Goal: Information Seeking & Learning: Learn about a topic

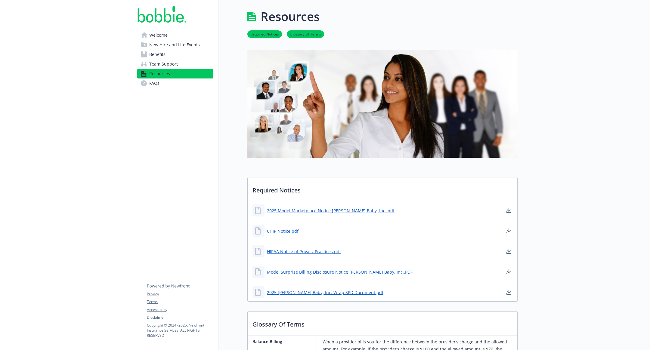
scroll to position [0, 0]
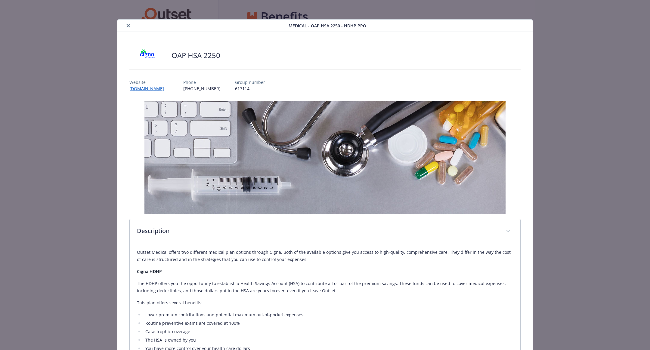
scroll to position [127, 0]
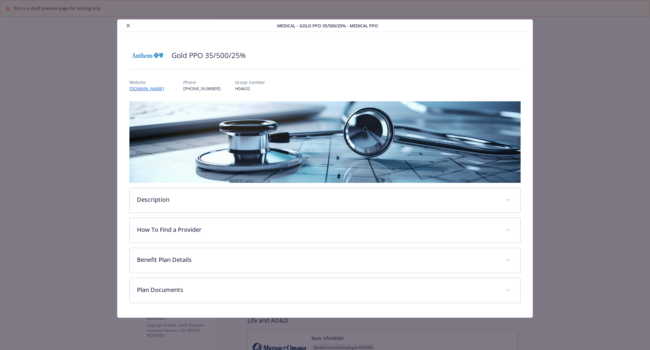
scroll to position [14, 0]
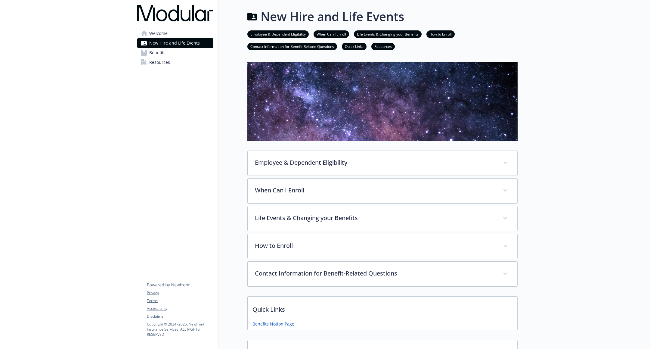
scroll to position [95, 0]
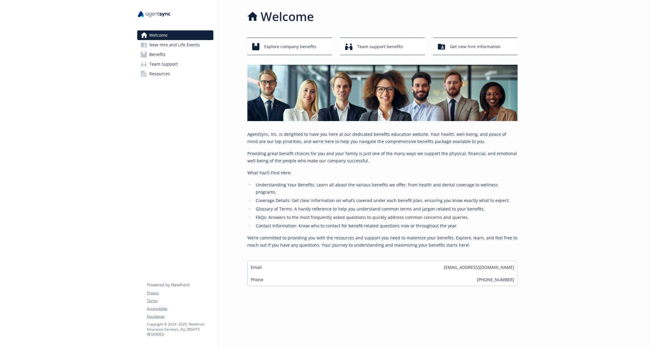
click at [163, 54] on span "Benefits" at bounding box center [157, 55] width 16 height 10
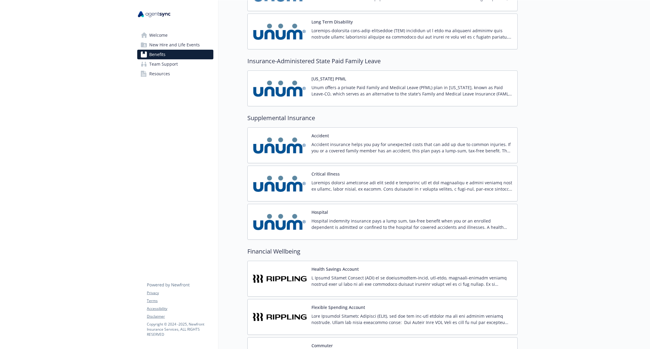
scroll to position [649, 0]
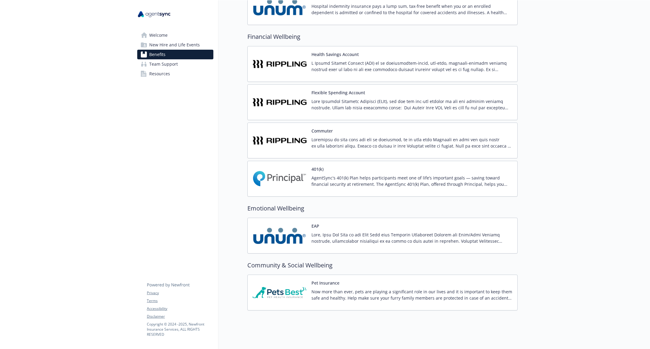
click at [185, 58] on link "Benefits" at bounding box center [175, 55] width 76 height 10
click at [185, 61] on link "Team Support" at bounding box center [175, 64] width 76 height 10
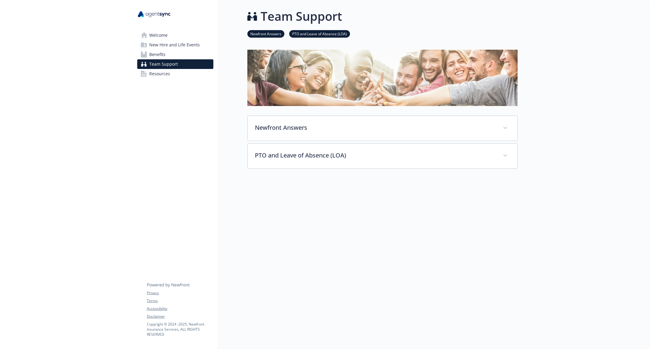
click at [181, 53] on link "Benefits" at bounding box center [175, 55] width 76 height 10
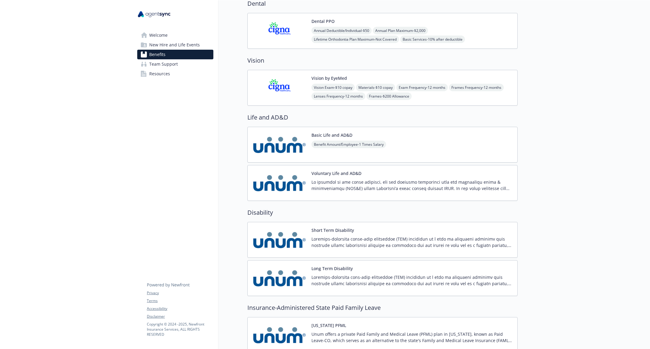
scroll to position [639, 0]
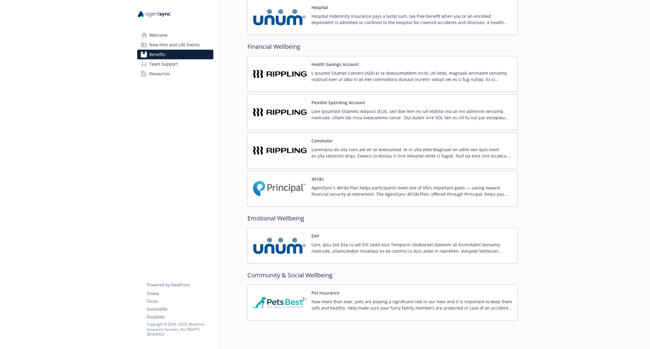
click at [391, 176] on div "401(k) AgentSync's 401(k) Plan helps participants meet one of life’s important …" at bounding box center [412, 189] width 201 height 26
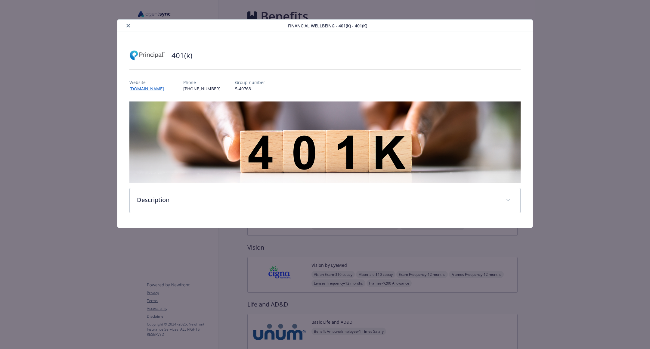
scroll to position [639, 0]
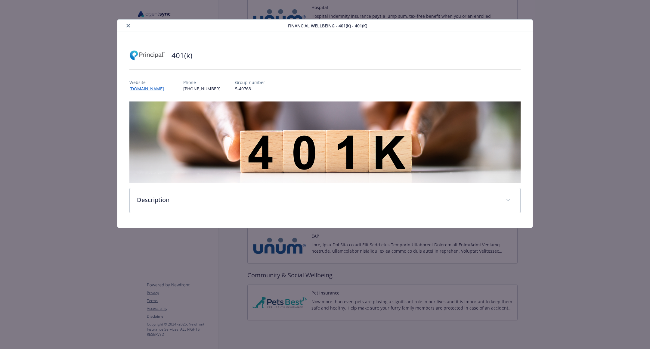
click at [343, 216] on div "401(k) Website www.principal.com Phone (800) 547-7754 Group number 5-40768 Desc…" at bounding box center [325, 130] width 416 height 196
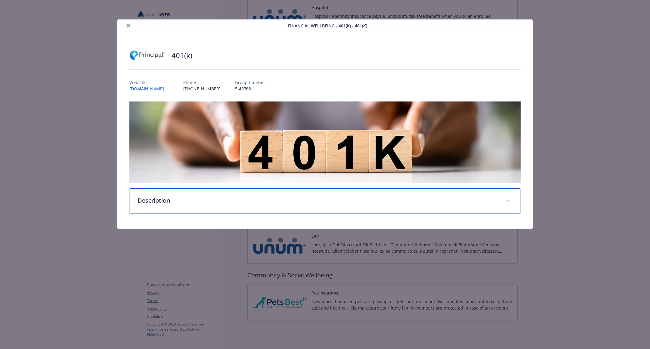
click at [345, 201] on p "Description" at bounding box center [318, 200] width 361 height 9
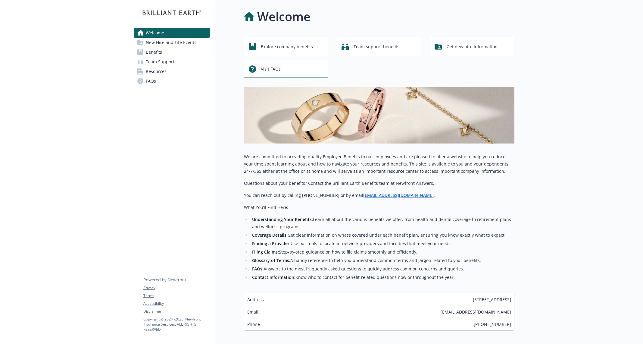
click at [158, 51] on span "Benefits" at bounding box center [154, 52] width 16 height 10
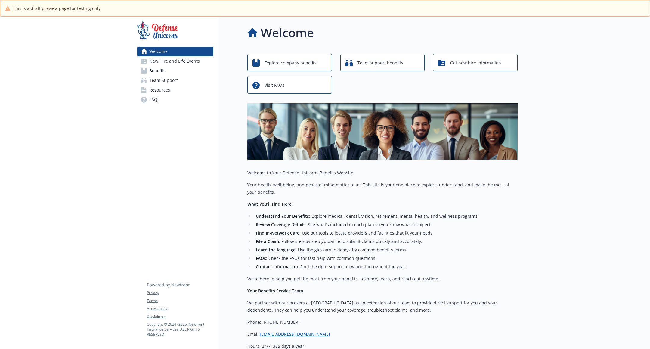
click at [162, 73] on span "Benefits" at bounding box center [157, 71] width 16 height 10
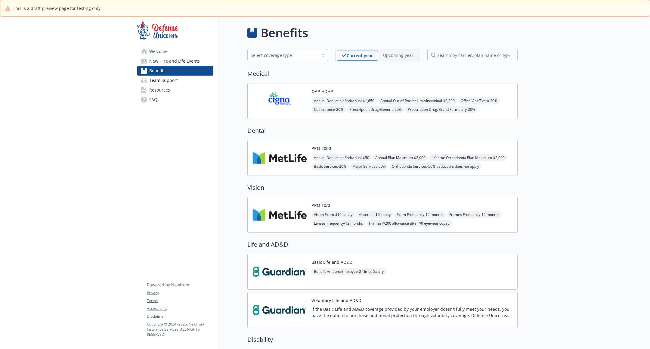
click at [295, 102] on img at bounding box center [280, 101] width 54 height 26
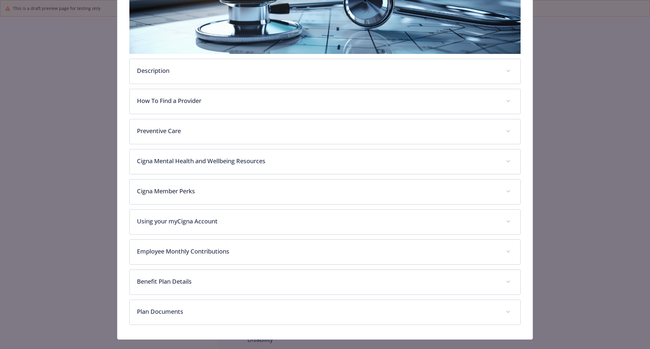
scroll to position [136, 0]
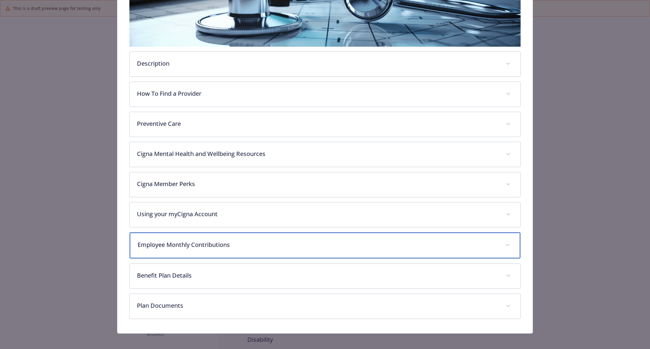
click at [297, 234] on div "Employee Monthly Contributions" at bounding box center [325, 245] width 391 height 26
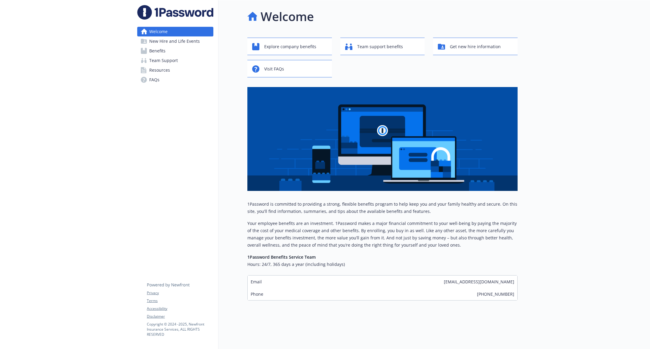
click at [183, 42] on span "New Hire and Life Events" at bounding box center [174, 41] width 51 height 10
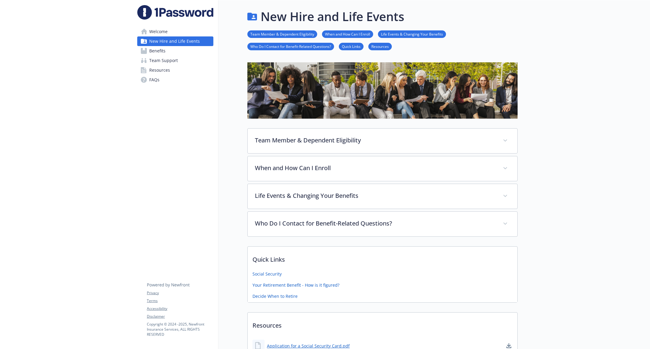
click at [180, 52] on link "Benefits" at bounding box center [175, 51] width 76 height 10
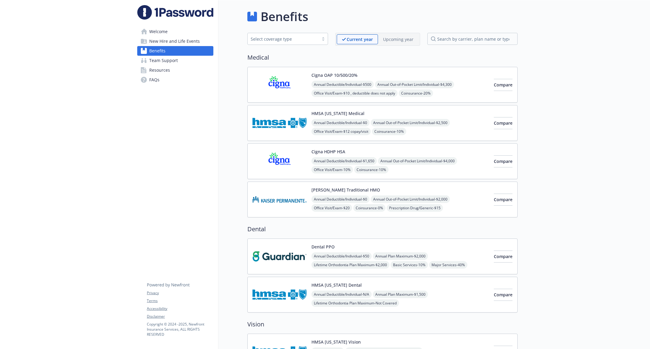
click at [180, 64] on link "Team Support" at bounding box center [175, 61] width 76 height 10
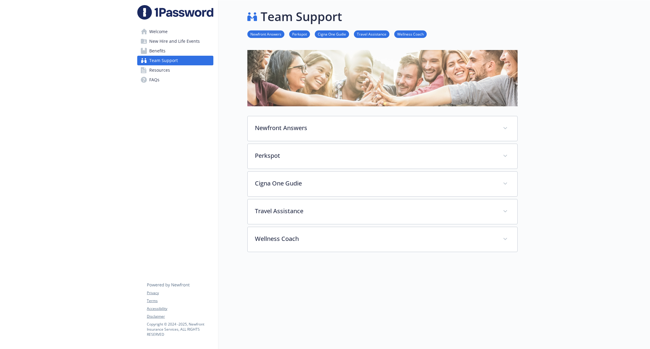
click at [177, 74] on link "Resources" at bounding box center [175, 70] width 76 height 10
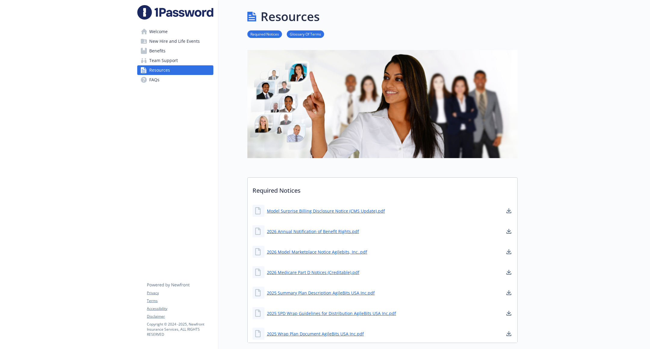
click at [176, 81] on link "FAQs" at bounding box center [175, 80] width 76 height 10
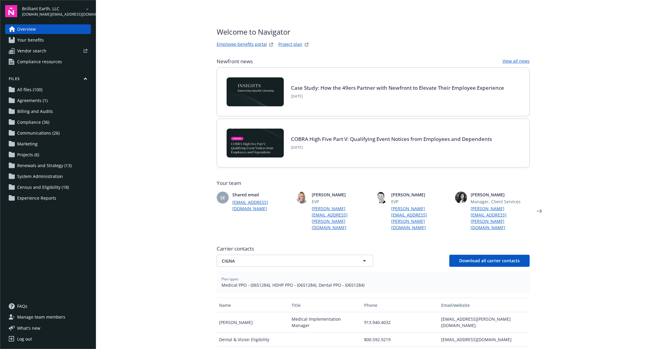
click at [54, 186] on span "Census and Eligibility (18)" at bounding box center [43, 187] width 52 height 10
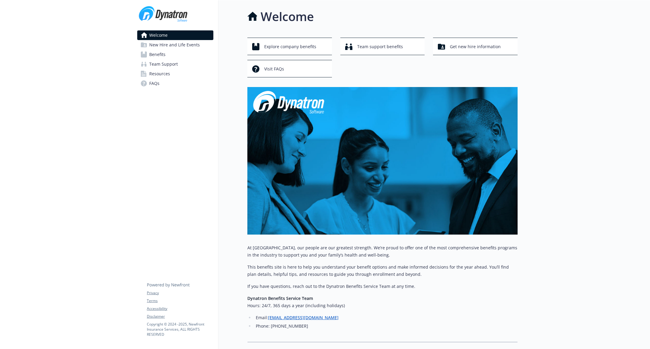
click at [172, 53] on link "Benefits" at bounding box center [175, 55] width 76 height 10
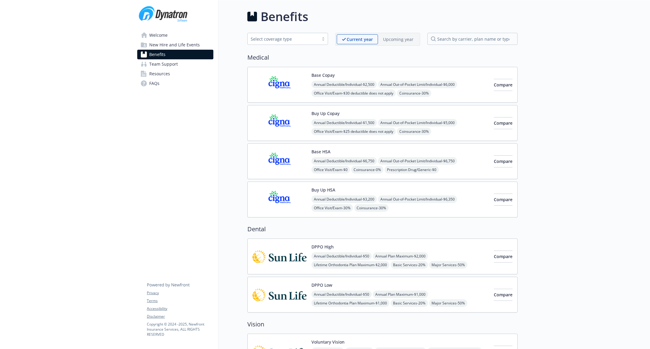
click at [398, 39] on p "Upcoming year" at bounding box center [398, 39] width 30 height 6
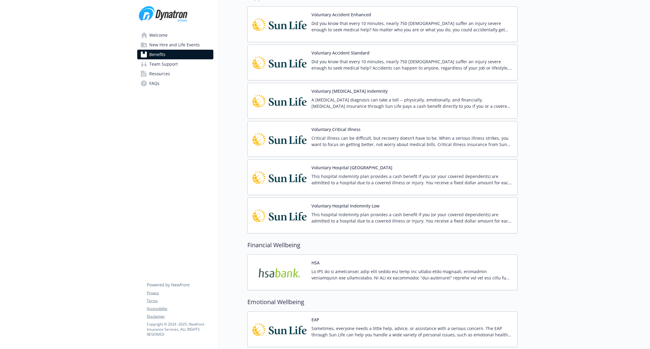
scroll to position [543, 0]
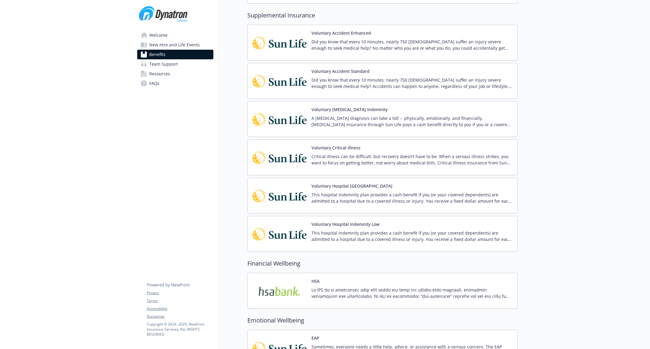
click at [348, 115] on p "A cancer diagnosis can take a toll -- physically, emotionally, and financially.…" at bounding box center [412, 121] width 201 height 13
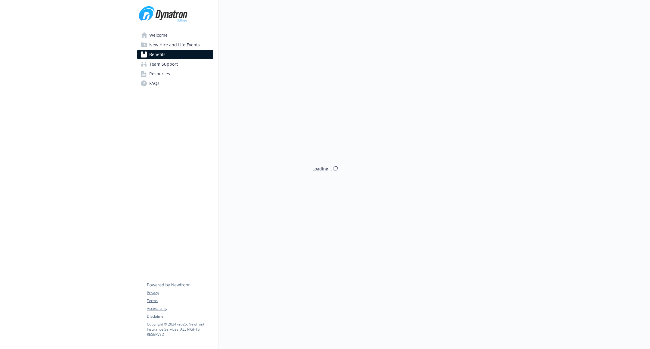
scroll to position [518, 0]
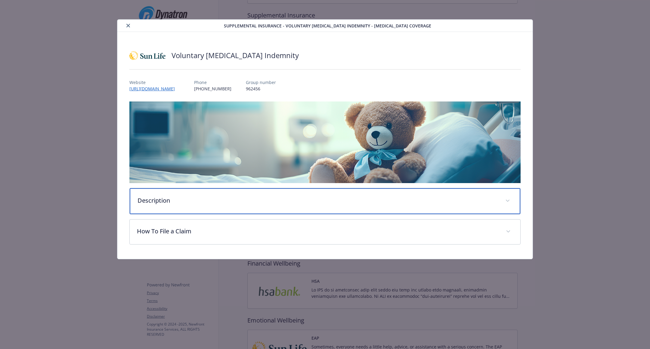
click at [296, 193] on div "Description" at bounding box center [325, 201] width 391 height 26
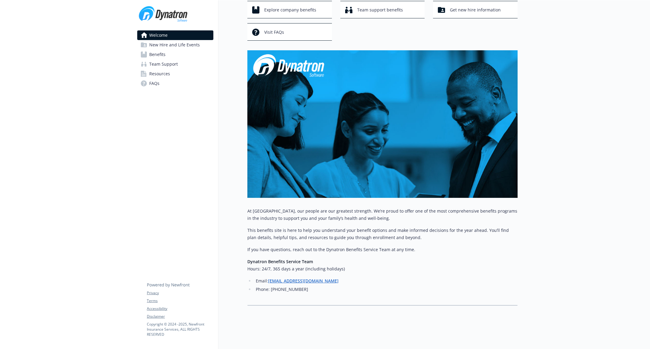
scroll to position [36, 0]
click at [190, 57] on link "Benefits" at bounding box center [175, 55] width 76 height 10
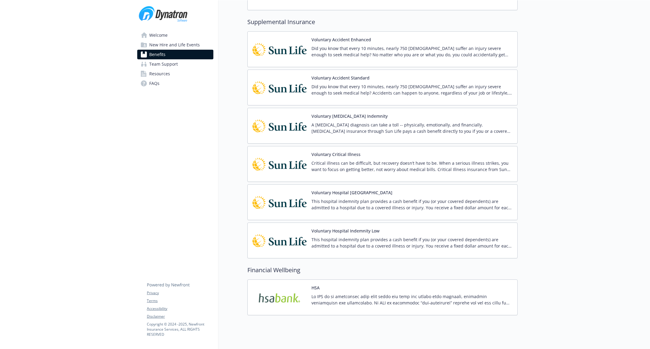
scroll to position [554, 0]
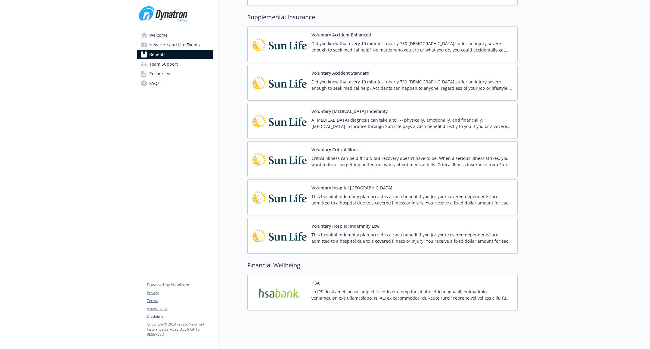
click at [281, 126] on img at bounding box center [280, 121] width 54 height 26
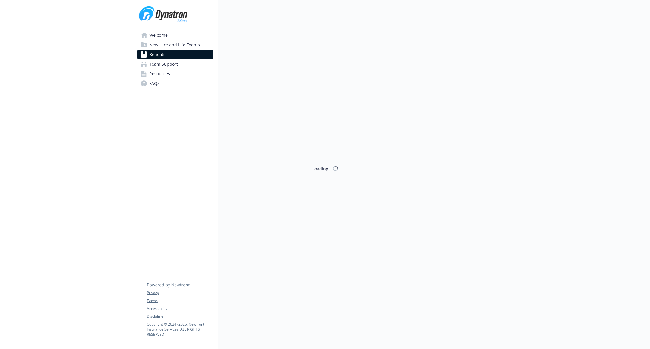
scroll to position [554, 0]
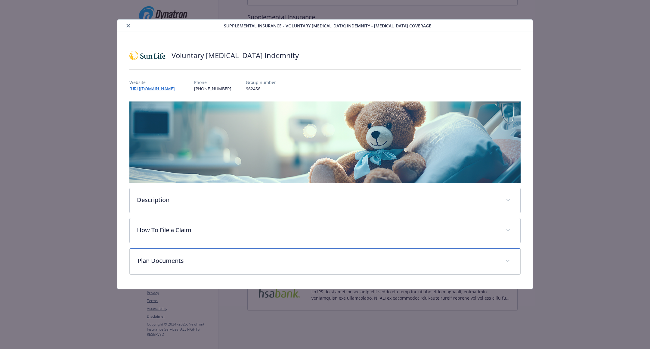
click at [274, 258] on p "Plan Documents" at bounding box center [318, 260] width 361 height 9
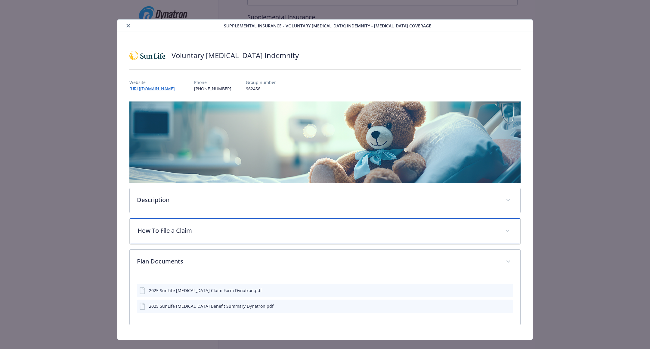
click at [278, 230] on p "How To File a Claim" at bounding box center [318, 230] width 361 height 9
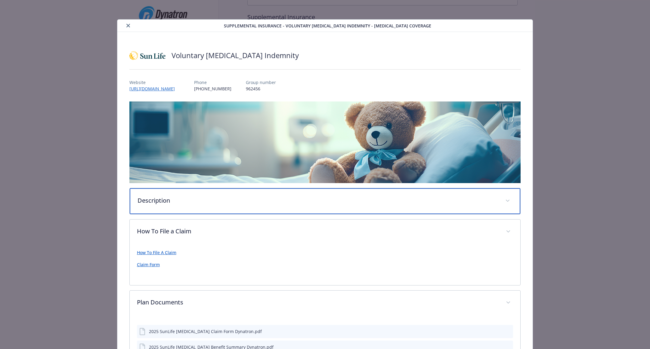
click at [266, 208] on div "Description" at bounding box center [325, 201] width 391 height 26
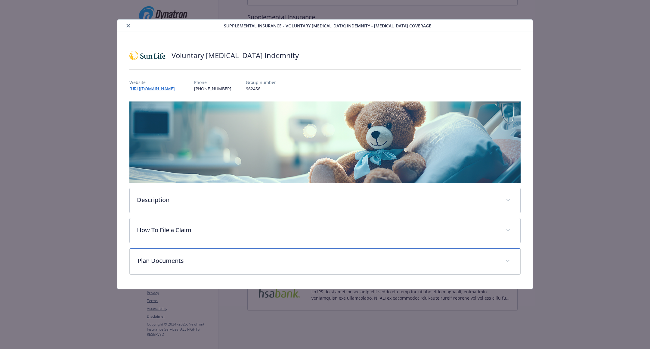
click at [200, 259] on p "Plan Documents" at bounding box center [318, 260] width 361 height 9
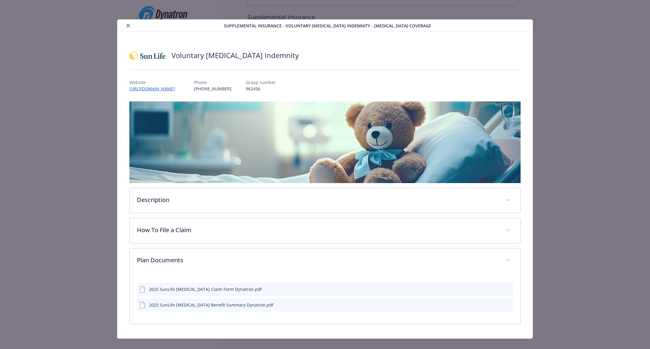
click at [131, 28] on div "details for plan Supplemental Insurance - Voluntary Cancer Indemnity - Cancer C…" at bounding box center [172, 25] width 104 height 7
click at [128, 24] on icon "close" at bounding box center [128, 26] width 4 height 4
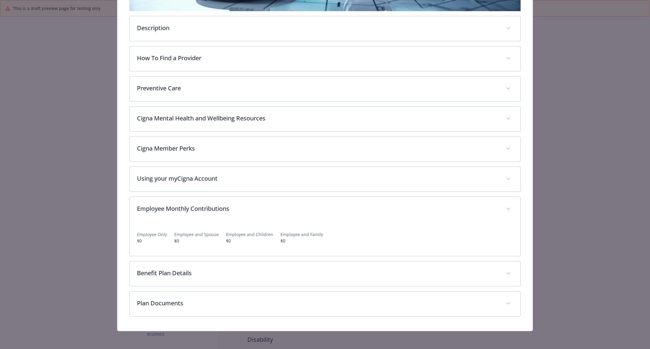
scroll to position [171, 0]
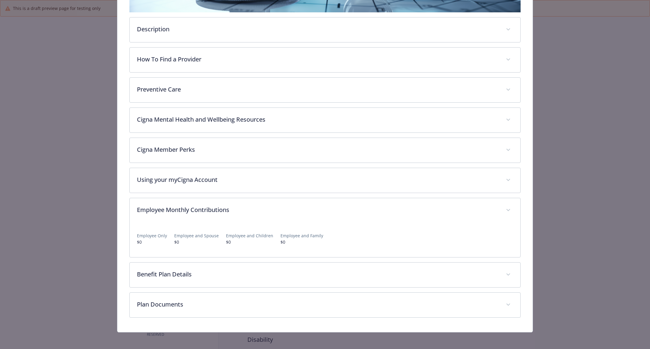
click at [385, 258] on div "Description Your Cigna OAP PPO plan is a traditional plan that gives you the gr…" at bounding box center [324, 124] width 391 height 387
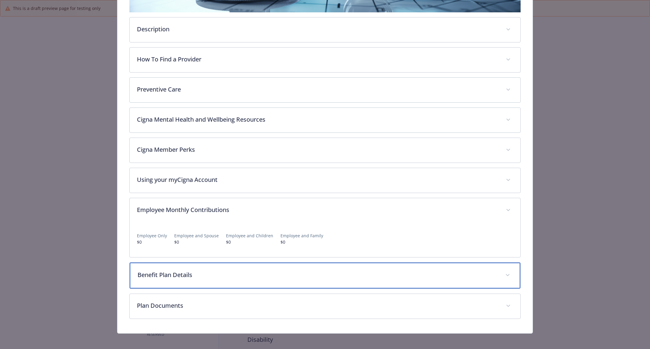
click at [370, 266] on div "Benefit Plan Details" at bounding box center [325, 276] width 391 height 26
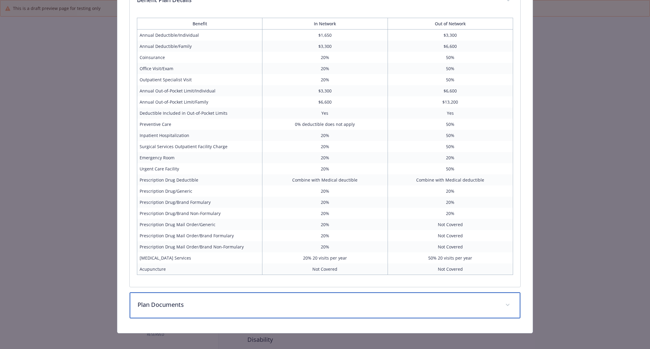
click at [350, 302] on p "Plan Documents" at bounding box center [318, 304] width 361 height 9
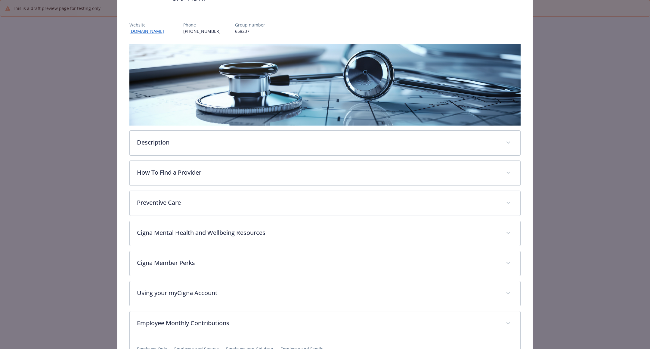
scroll to position [0, 0]
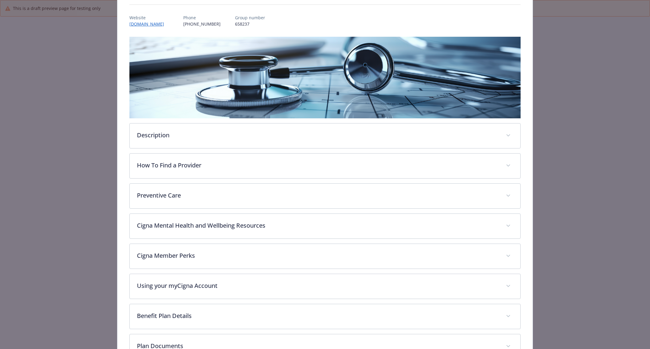
scroll to position [107, 0]
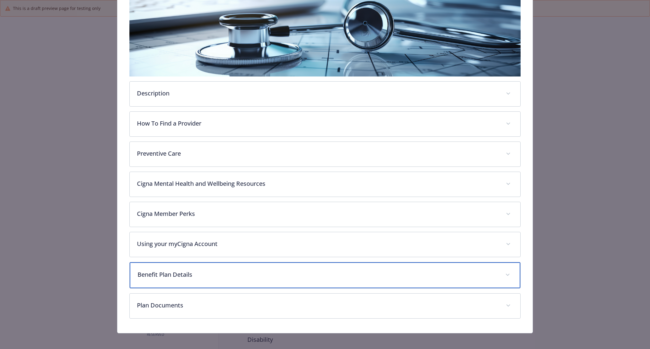
click at [255, 270] on p "Benefit Plan Details" at bounding box center [318, 274] width 361 height 9
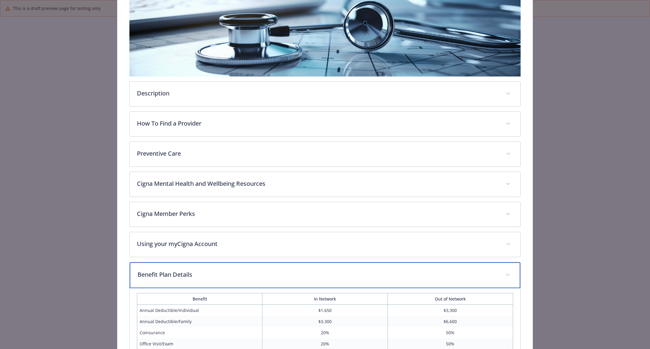
click at [255, 270] on p "Benefit Plan Details" at bounding box center [318, 274] width 361 height 9
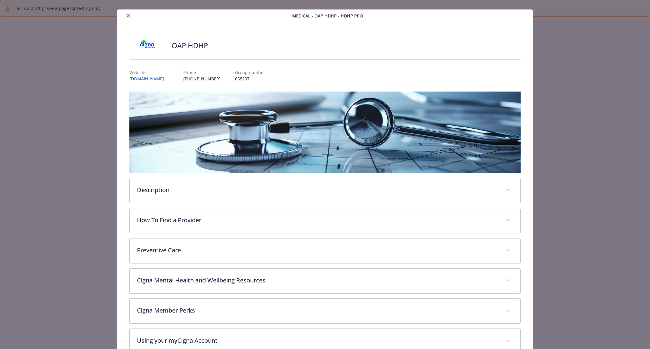
scroll to position [0, 0]
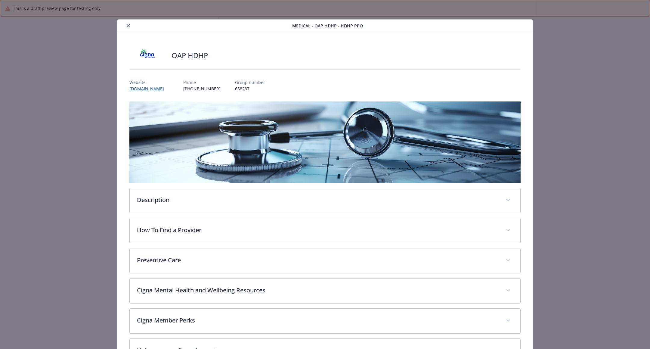
click at [124, 26] on div "details for plan Medical - OAP HDHP - HDHP PPO" at bounding box center [206, 25] width 173 height 7
click at [128, 25] on icon "close" at bounding box center [128, 26] width 4 height 4
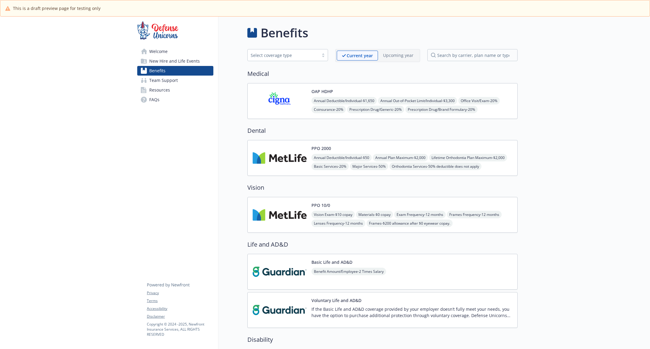
click at [291, 161] on img at bounding box center [280, 158] width 54 height 26
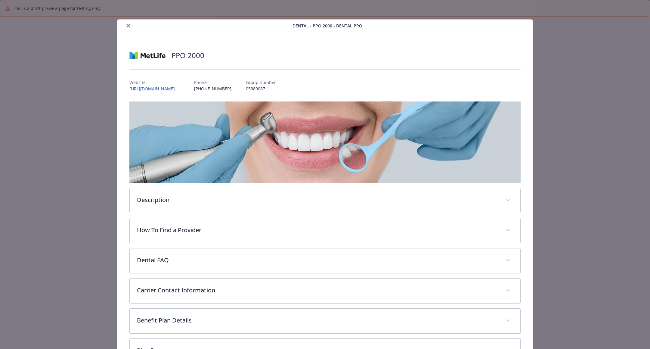
scroll to position [47, 0]
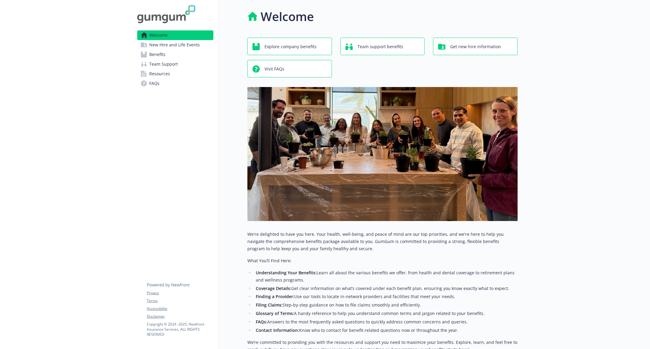
click at [188, 46] on span "New Hire and Life Events" at bounding box center [174, 45] width 51 height 10
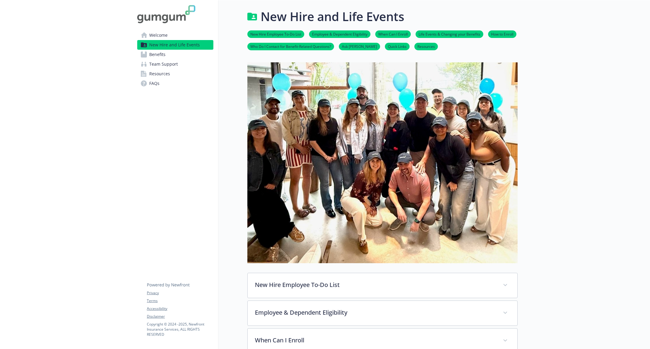
click at [201, 57] on link "Benefits" at bounding box center [175, 55] width 76 height 10
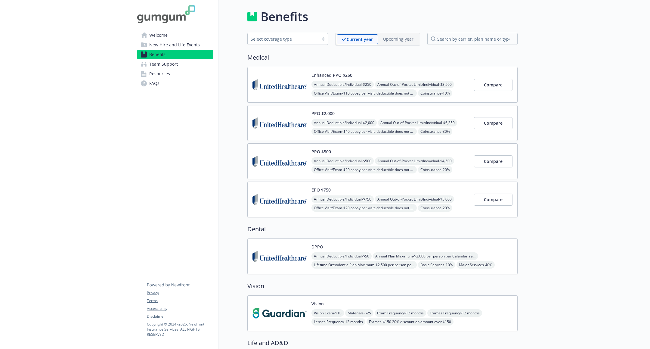
click at [193, 67] on link "Team Support" at bounding box center [175, 64] width 76 height 10
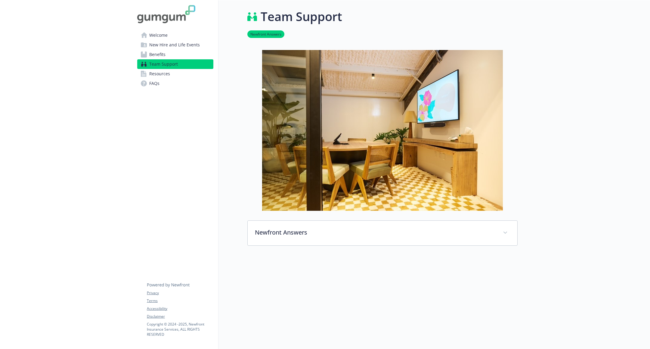
click at [192, 75] on link "Resources" at bounding box center [175, 74] width 76 height 10
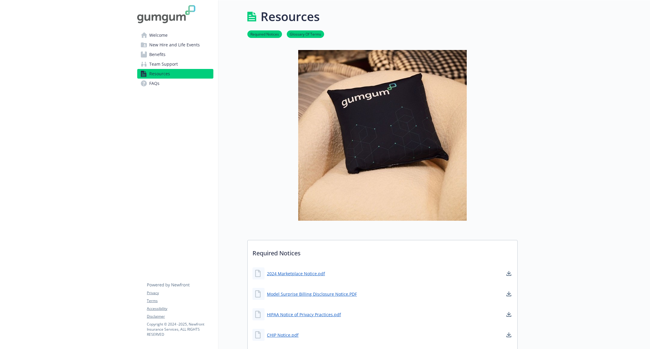
click at [190, 86] on link "FAQs" at bounding box center [175, 84] width 76 height 10
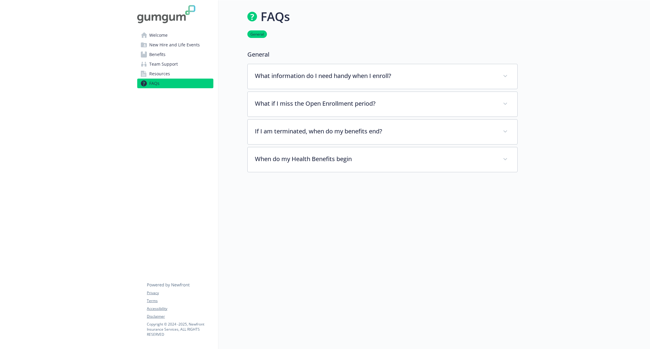
click at [191, 74] on link "Resources" at bounding box center [175, 74] width 76 height 10
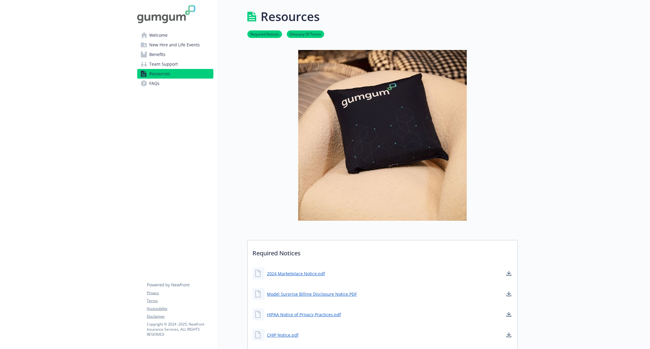
click at [194, 64] on link "Team Support" at bounding box center [175, 64] width 76 height 10
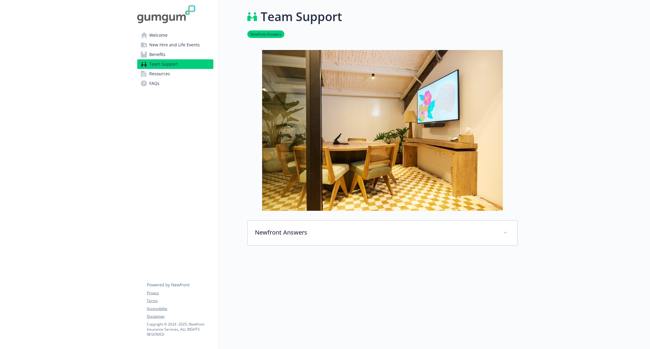
click at [194, 56] on link "Benefits" at bounding box center [175, 55] width 76 height 10
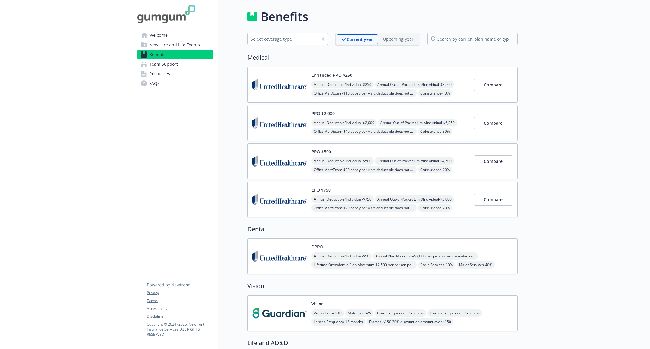
click at [192, 46] on span "New Hire and Life Events" at bounding box center [174, 45] width 51 height 10
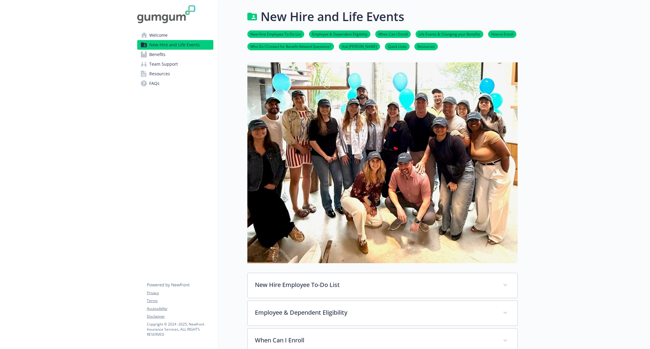
click at [192, 40] on span "New Hire and Life Events" at bounding box center [174, 45] width 51 height 10
click at [191, 34] on link "Welcome" at bounding box center [175, 35] width 76 height 10
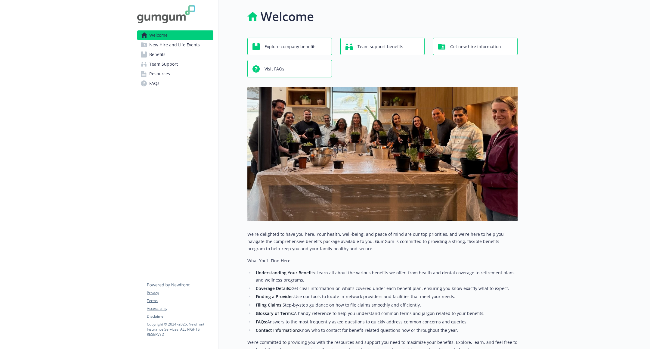
click at [197, 43] on span "New Hire and Life Events" at bounding box center [174, 45] width 51 height 10
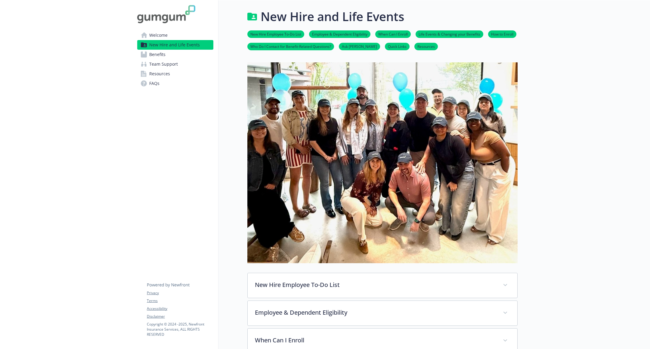
click at [195, 54] on link "Benefits" at bounding box center [175, 55] width 76 height 10
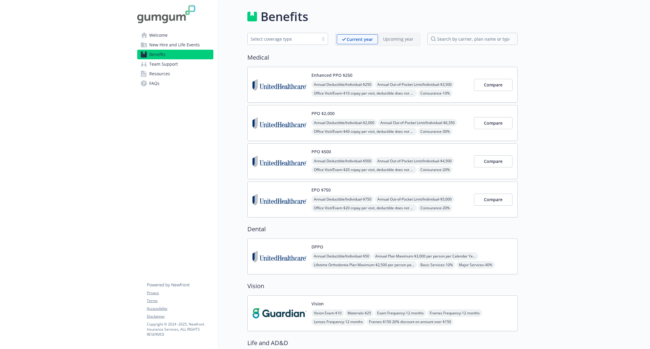
click at [195, 64] on link "Team Support" at bounding box center [175, 64] width 76 height 10
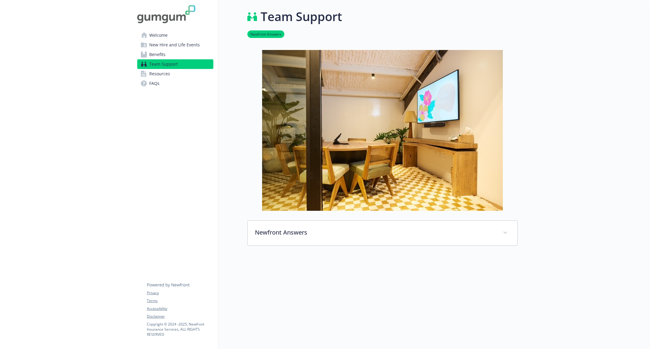
click at [322, 213] on div "Newfront Answers Your dedicated benefits help desk! Newfront Answers assists yo…" at bounding box center [382, 148] width 270 height 196
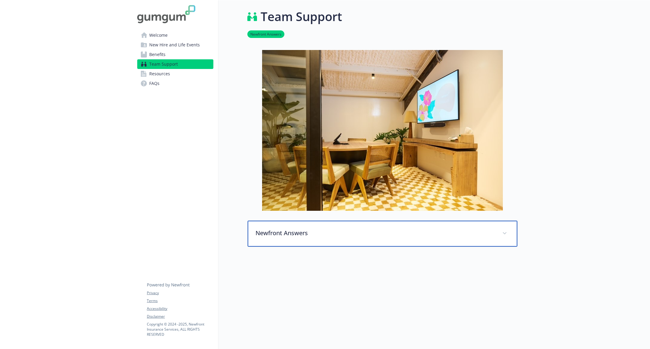
click at [322, 221] on div "Newfront Answers" at bounding box center [383, 234] width 270 height 26
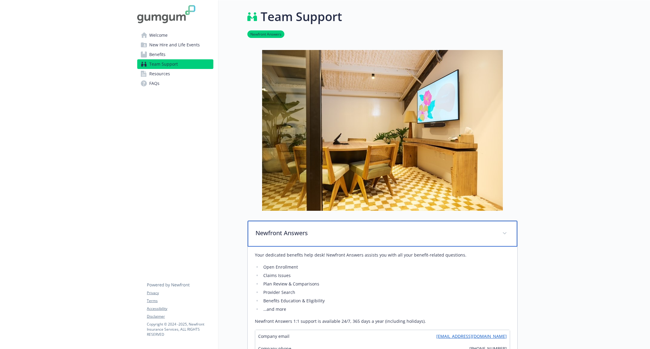
click at [322, 221] on div "Newfront Answers" at bounding box center [383, 234] width 270 height 26
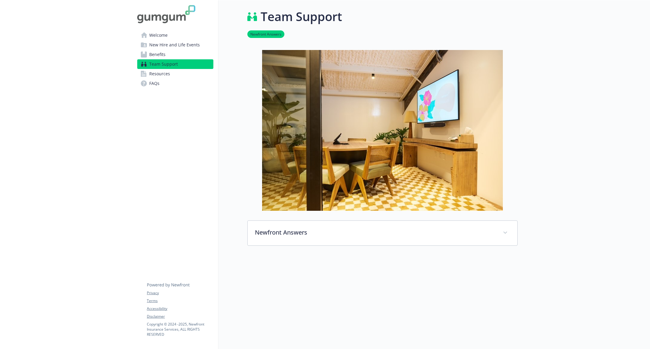
click at [155, 77] on span "Resources" at bounding box center [159, 74] width 21 height 10
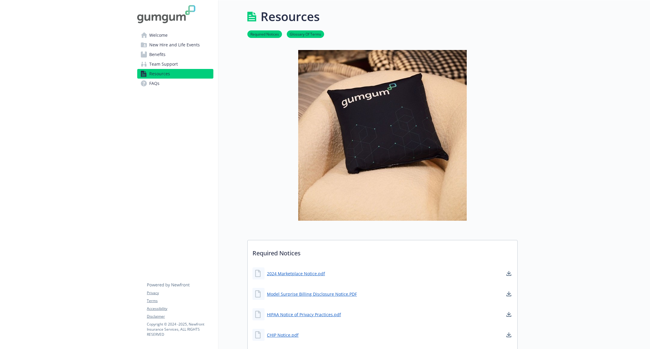
click at [160, 86] on link "FAQs" at bounding box center [175, 84] width 76 height 10
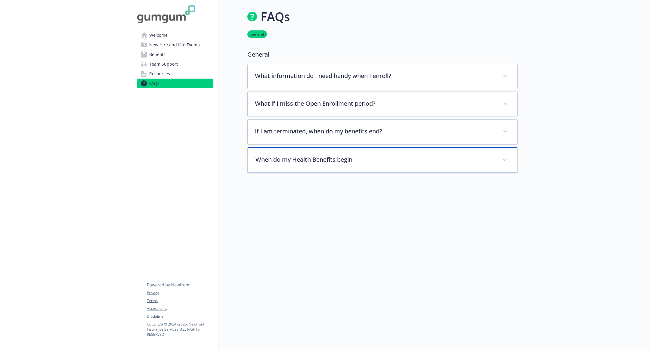
click at [332, 157] on p "When do my Health Benefits begin" at bounding box center [376, 159] width 240 height 9
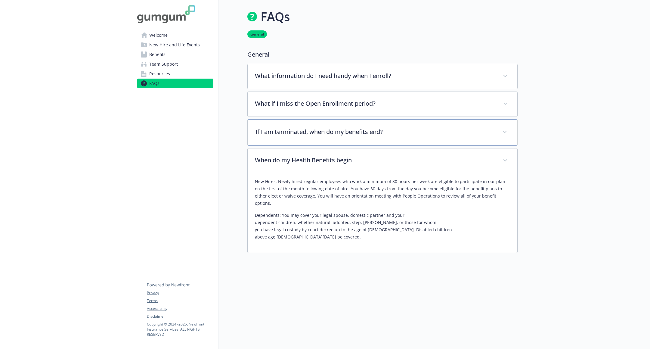
click at [334, 142] on div "If I am terminated, when do my benefits end?" at bounding box center [383, 133] width 270 height 26
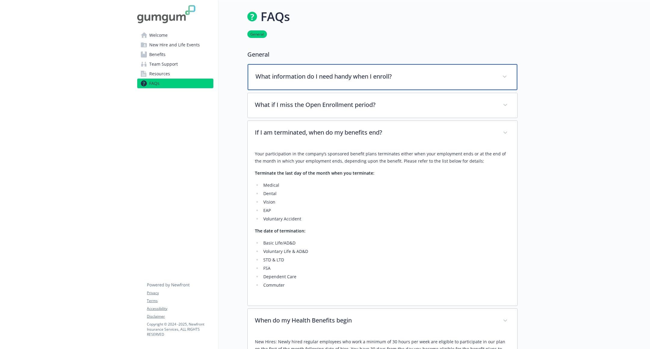
click at [319, 80] on p "What information do I need handy when I enroll?" at bounding box center [376, 76] width 240 height 9
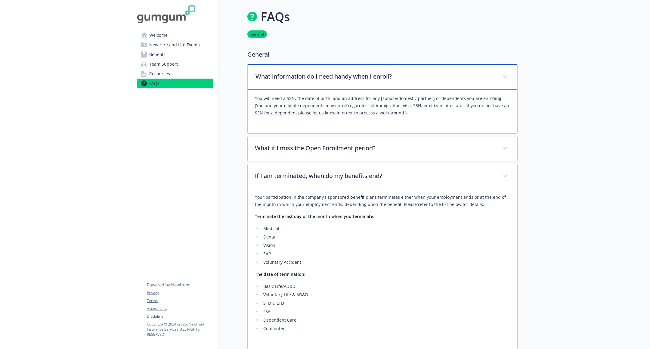
click at [319, 80] on p "What information do I need handy when I enroll?" at bounding box center [376, 76] width 240 height 9
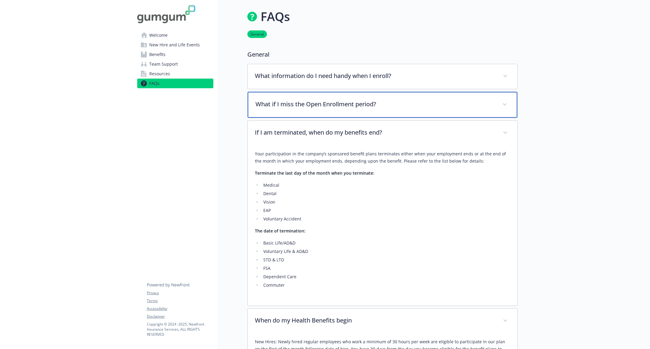
click at [341, 115] on div "What if I miss the Open Enrollment period?" at bounding box center [383, 105] width 270 height 26
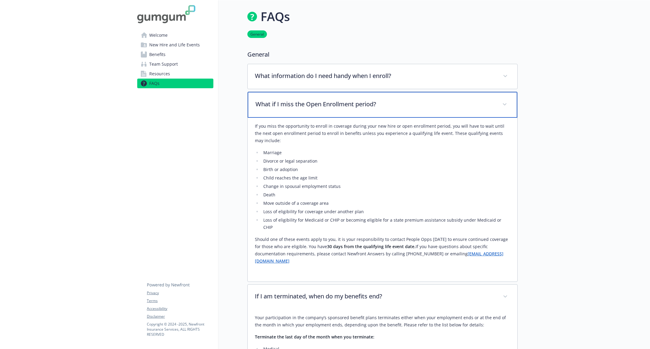
click at [341, 115] on div "What if I miss the Open Enrollment period?" at bounding box center [383, 105] width 270 height 26
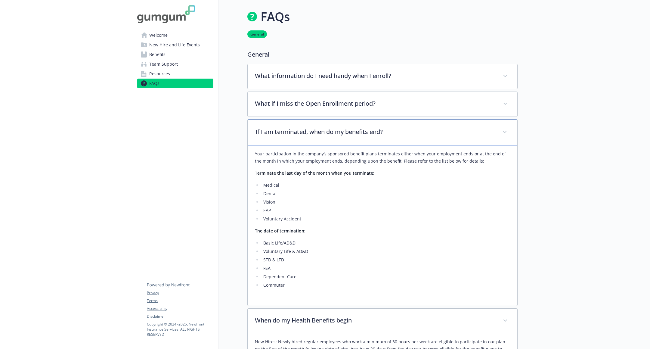
click at [344, 128] on p "If I am terminated, when do my benefits end?" at bounding box center [376, 131] width 240 height 9
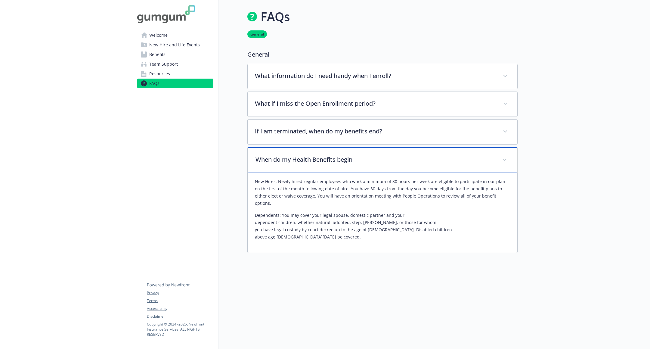
click at [340, 160] on p "When do my Health Benefits begin" at bounding box center [376, 159] width 240 height 9
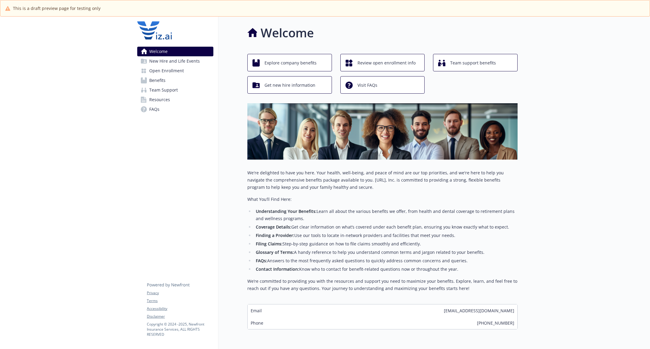
click at [159, 79] on span "Benefits" at bounding box center [157, 81] width 16 height 10
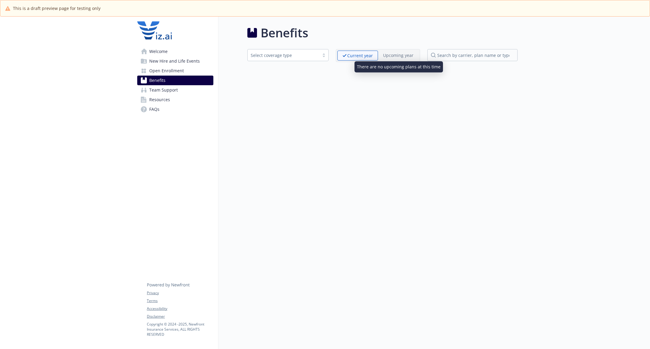
click at [400, 54] on p "Upcoming year" at bounding box center [398, 55] width 30 height 6
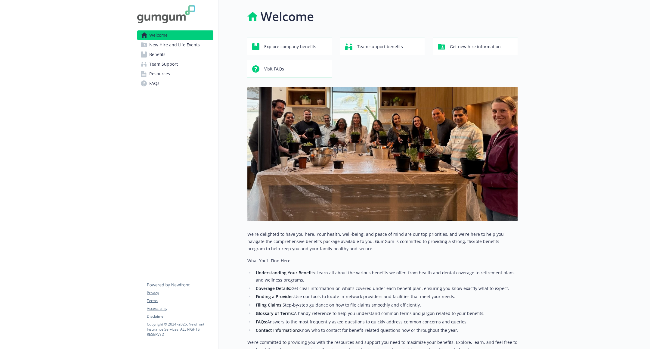
click at [167, 43] on span "New Hire and Life Events" at bounding box center [174, 45] width 51 height 10
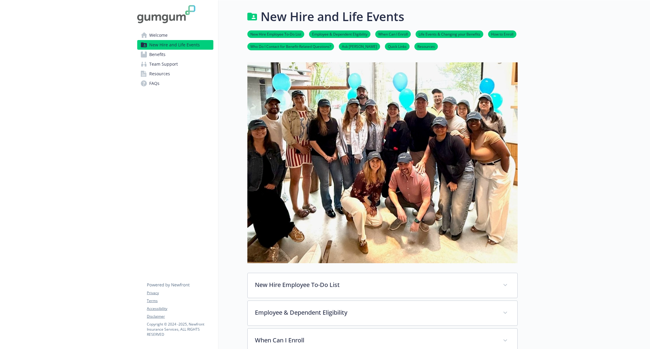
click at [167, 54] on link "Benefits" at bounding box center [175, 55] width 76 height 10
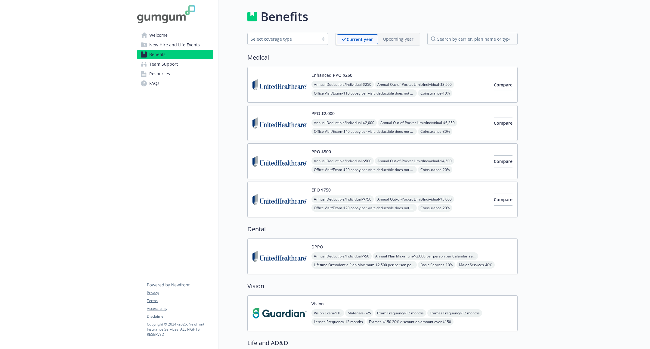
click at [175, 67] on span "Team Support" at bounding box center [163, 64] width 29 height 10
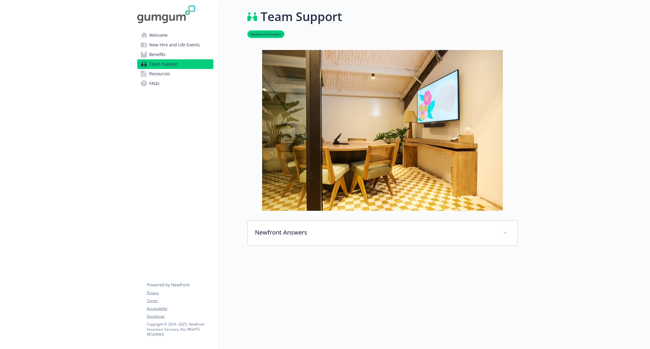
click at [184, 56] on link "Benefits" at bounding box center [175, 55] width 76 height 10
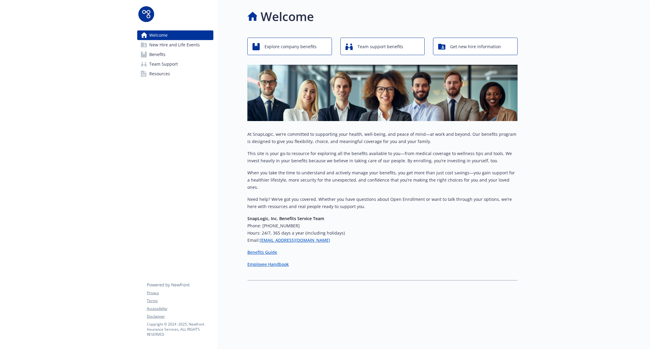
click at [174, 52] on link "Benefits" at bounding box center [175, 55] width 76 height 10
